Goal: Transaction & Acquisition: Purchase product/service

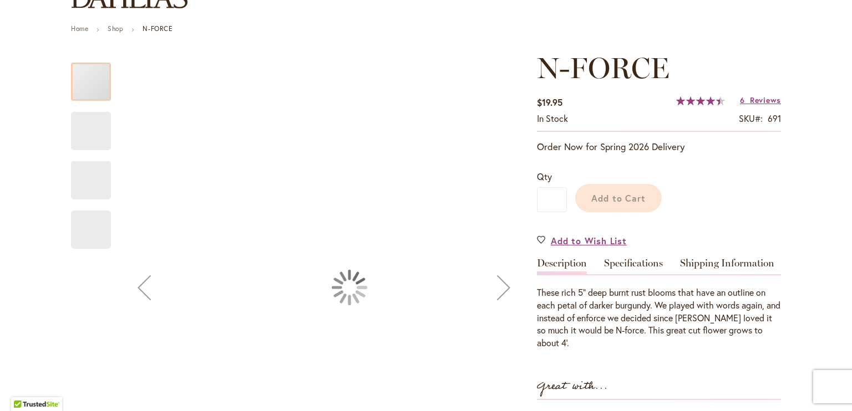
scroll to position [132, 0]
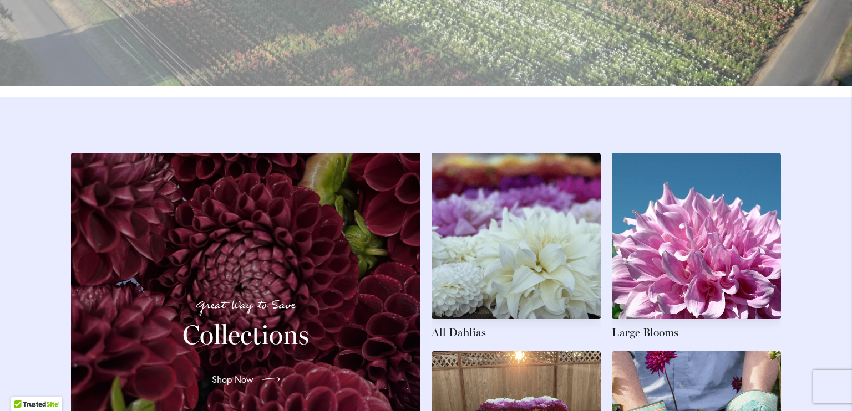
scroll to position [1589, 0]
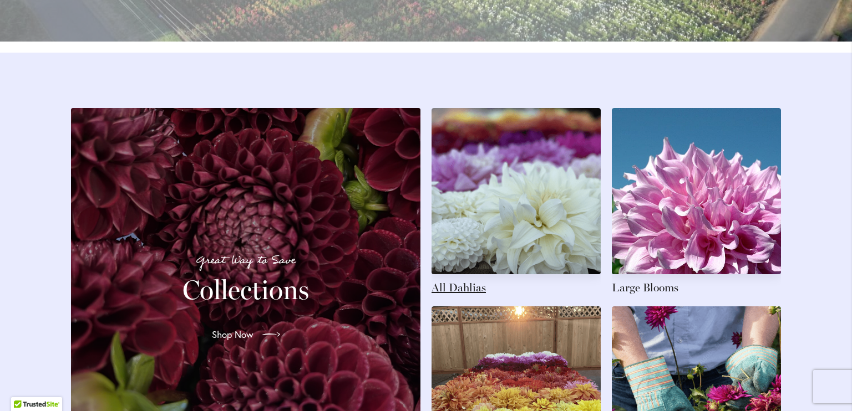
click at [455, 296] on link at bounding box center [515, 201] width 169 height 187
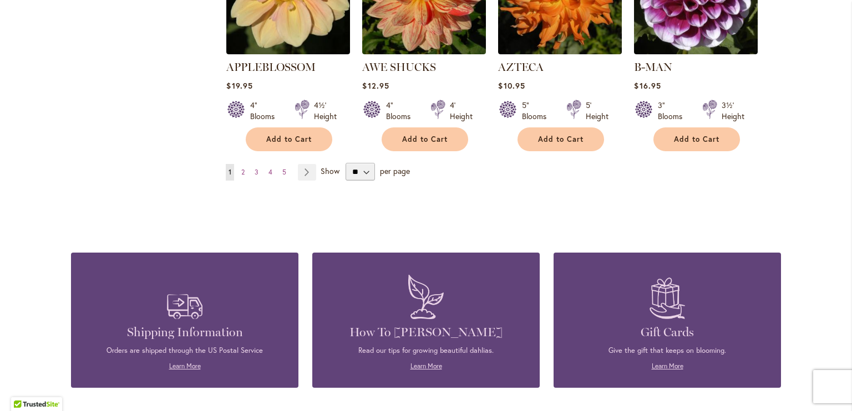
scroll to position [1059, 0]
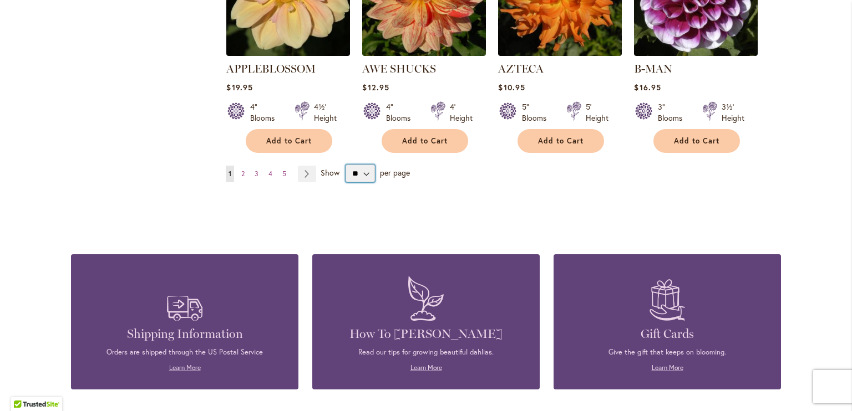
click at [362, 165] on select "** ** ** **" at bounding box center [359, 174] width 29 height 18
select select "**"
click at [345, 165] on select "** ** ** **" at bounding box center [359, 174] width 29 height 18
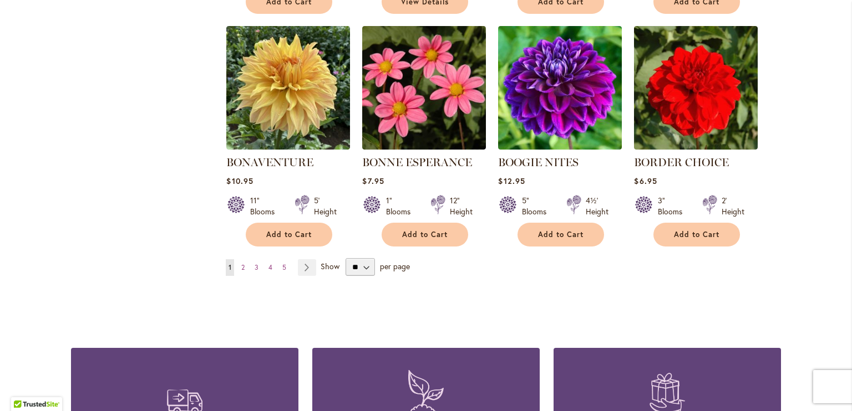
scroll to position [2860, 0]
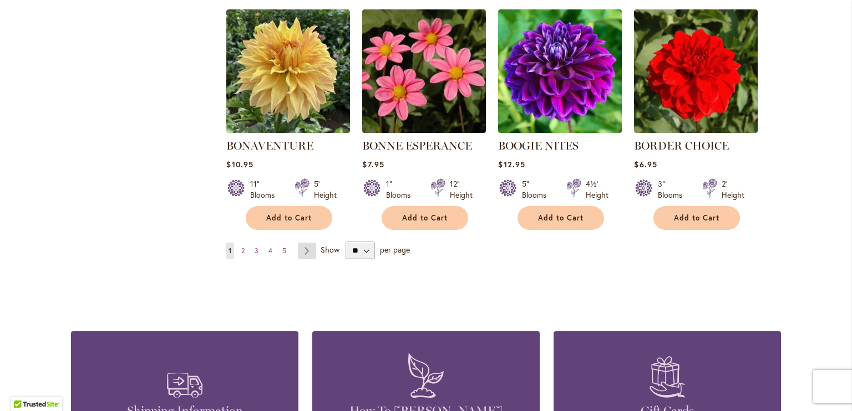
click at [302, 243] on link "Page Next" at bounding box center [307, 251] width 18 height 17
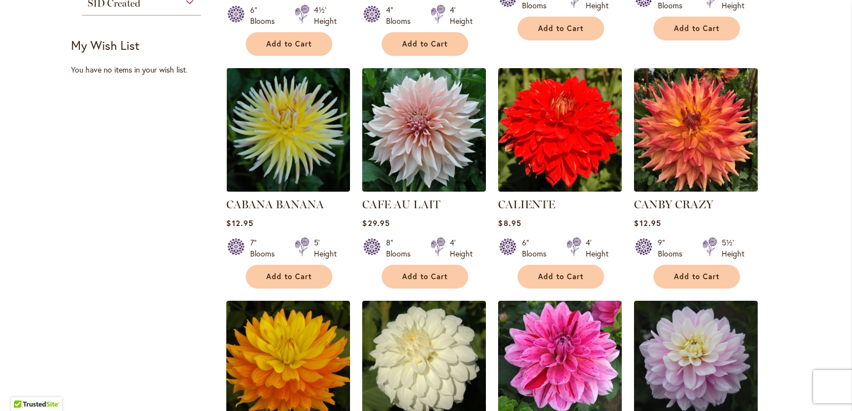
scroll to position [685, 0]
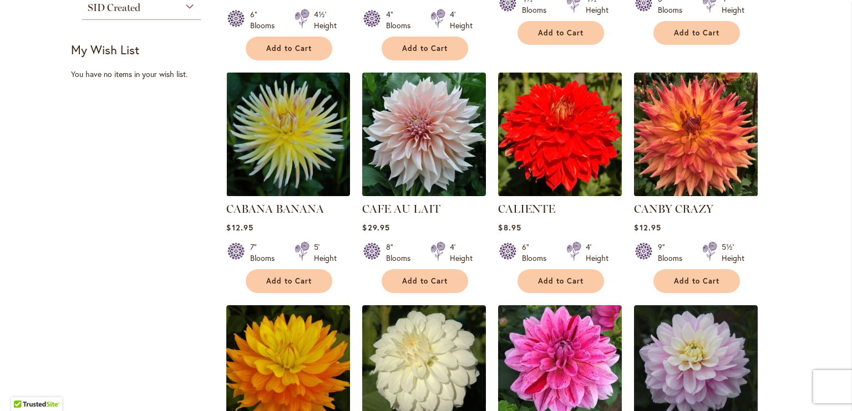
click at [698, 149] on img at bounding box center [696, 135] width 130 height 130
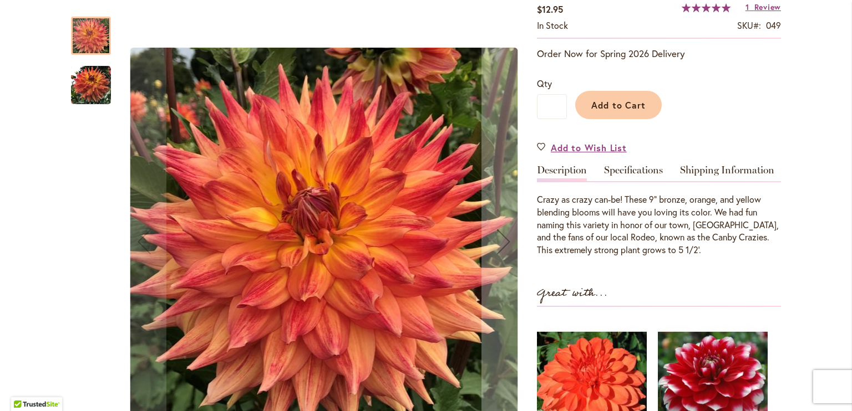
scroll to position [185, 0]
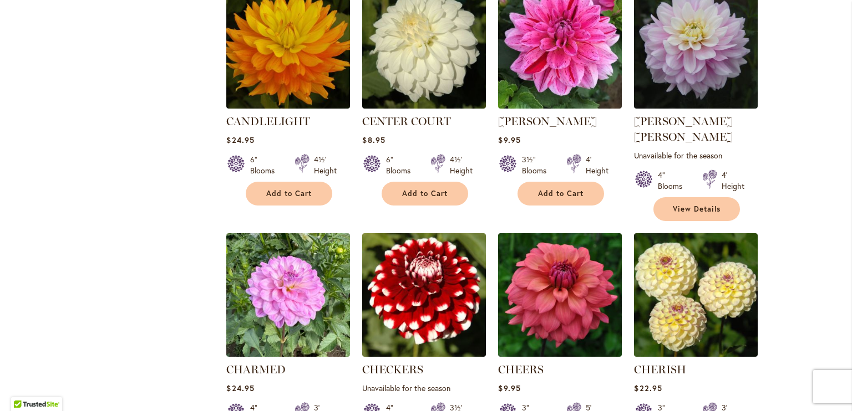
scroll to position [1014, 0]
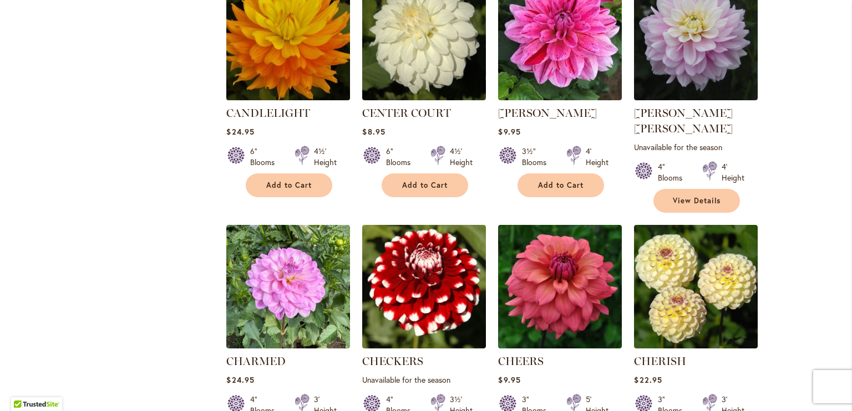
click at [286, 43] on img at bounding box center [288, 39] width 130 height 130
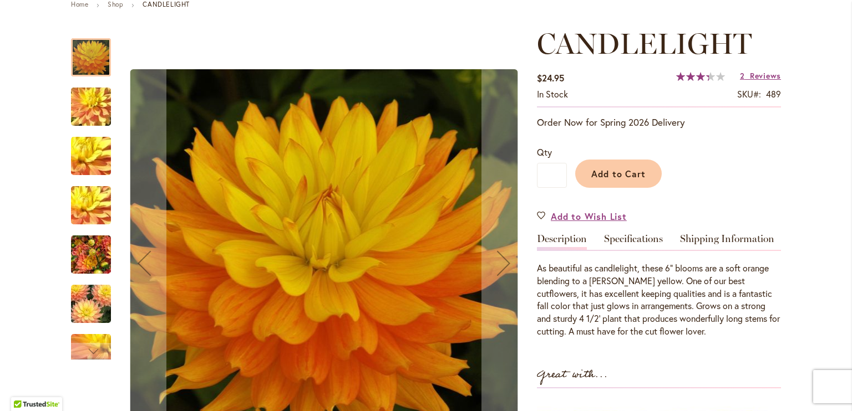
scroll to position [111, 0]
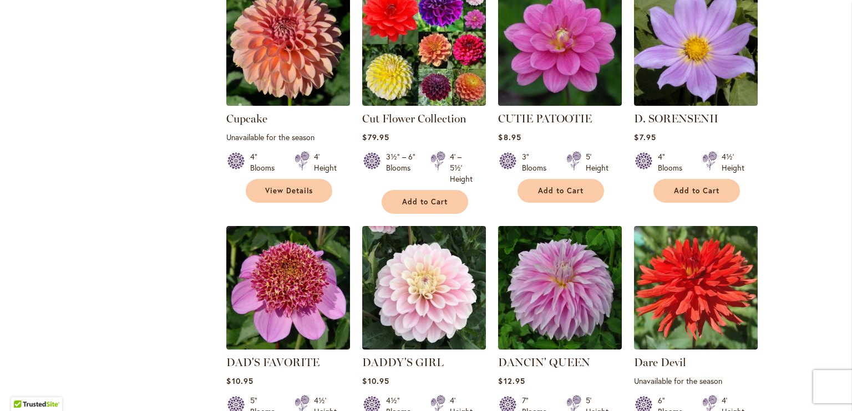
scroll to position [2794, 0]
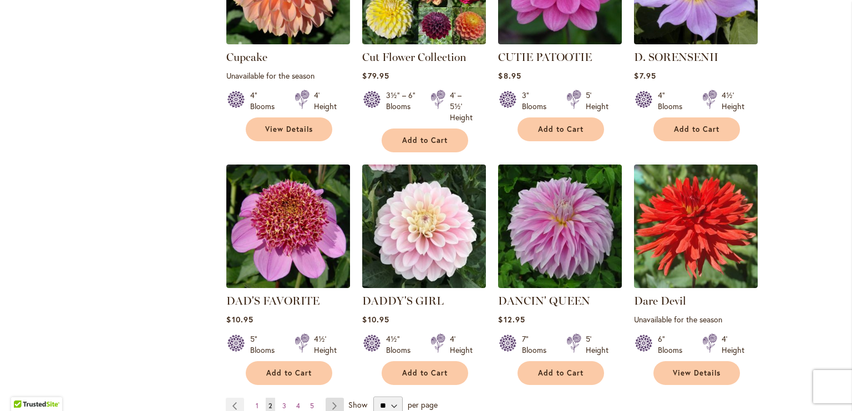
click at [329, 398] on link "Page Next" at bounding box center [335, 406] width 18 height 17
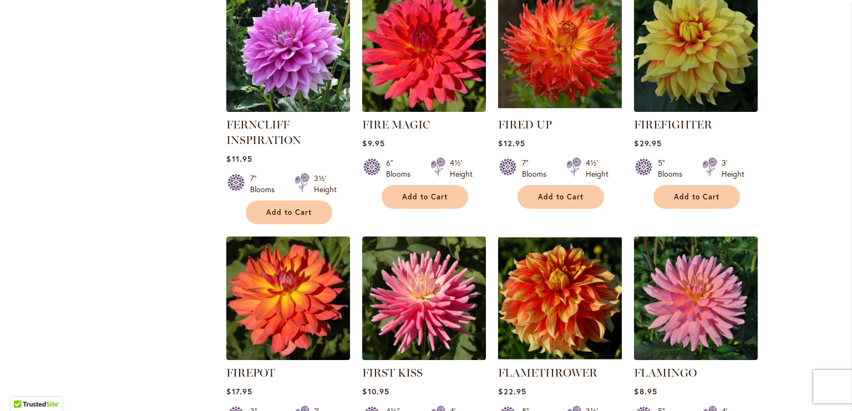
scroll to position [2001, 0]
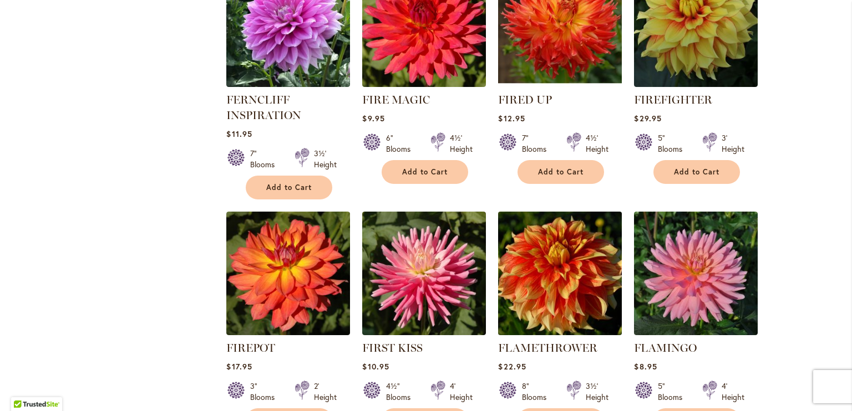
click at [566, 252] on img at bounding box center [560, 274] width 130 height 130
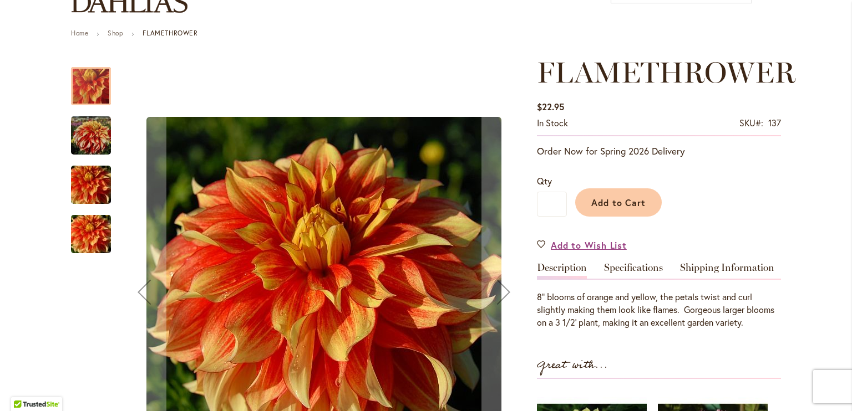
scroll to position [185, 0]
